Goal: Communication & Community: Answer question/provide support

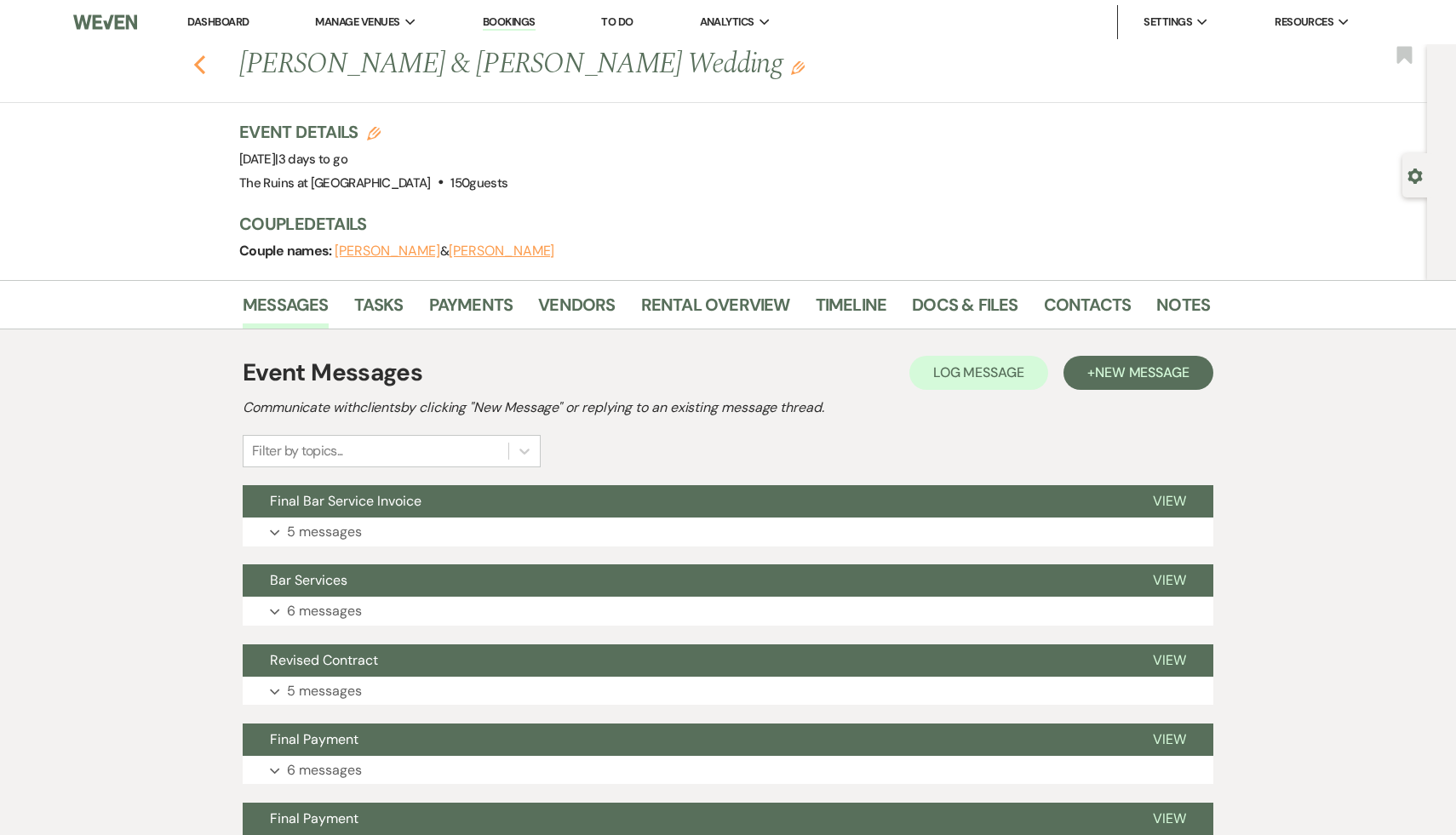
click at [195, 66] on icon "Previous" at bounding box center [199, 64] width 13 height 20
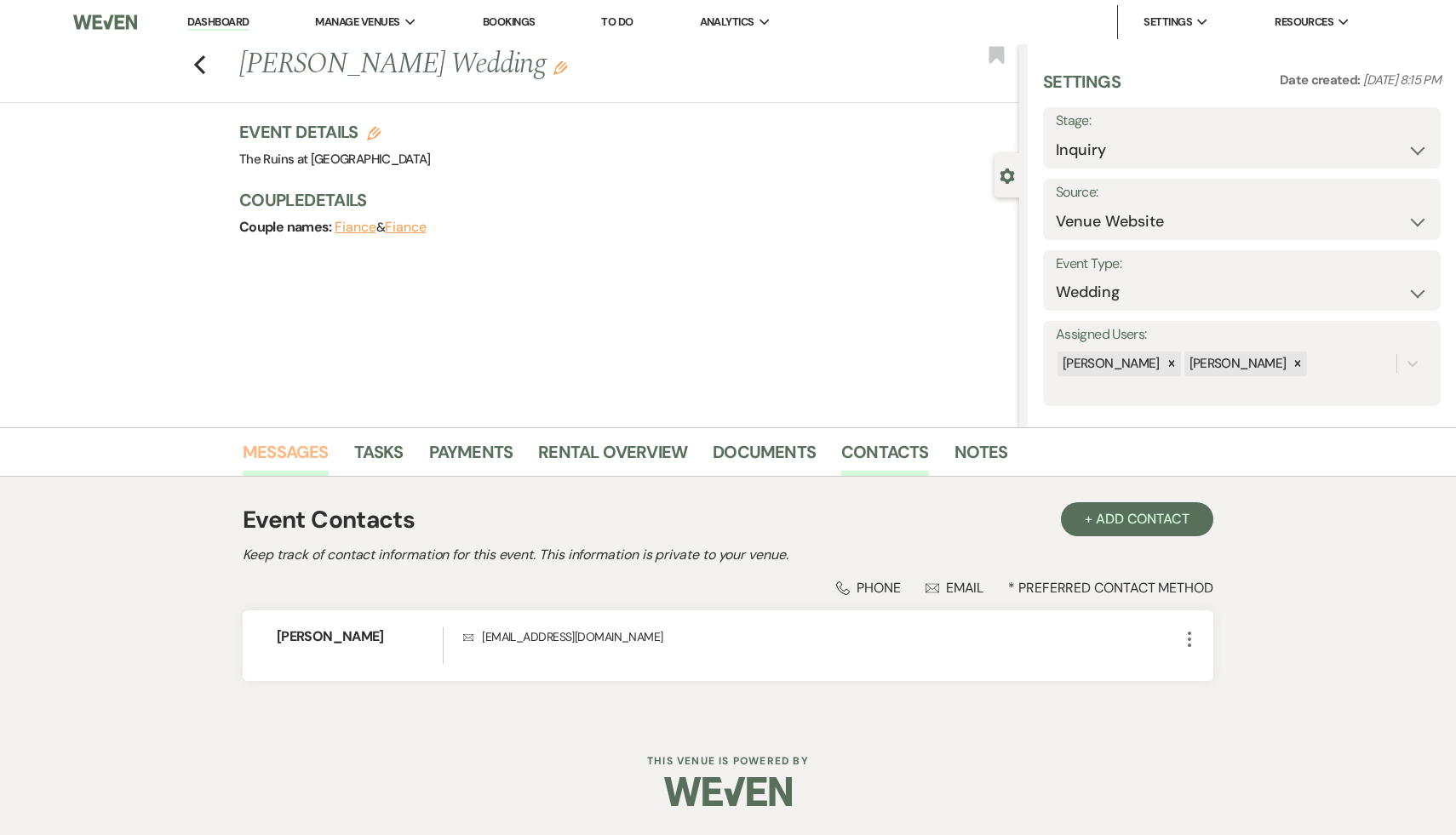
click at [271, 459] on link "Messages" at bounding box center [286, 457] width 86 height 38
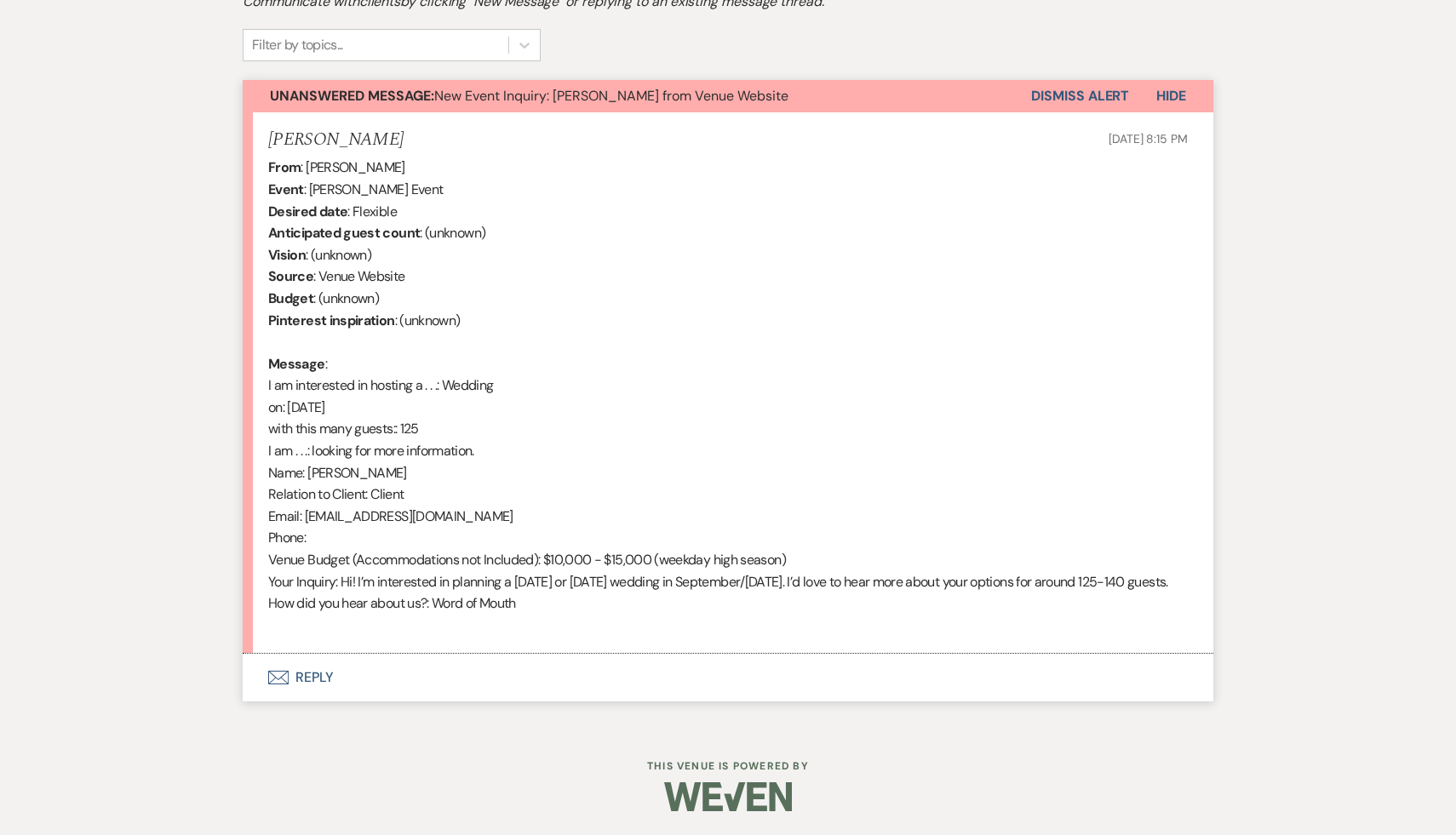
scroll to position [577, 0]
click at [308, 678] on button "Envelope Reply" at bounding box center [728, 676] width 971 height 48
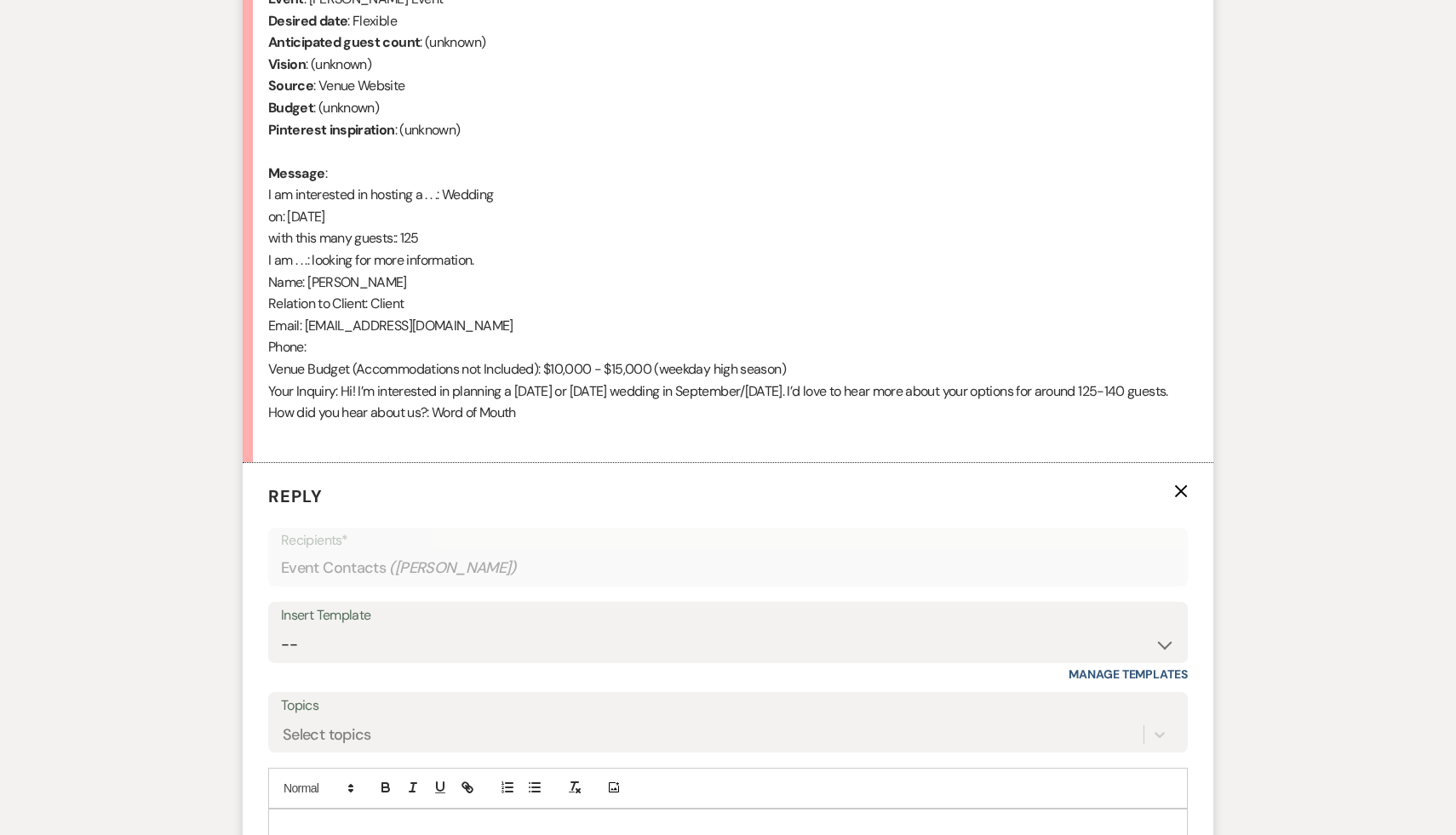
scroll to position [901, 0]
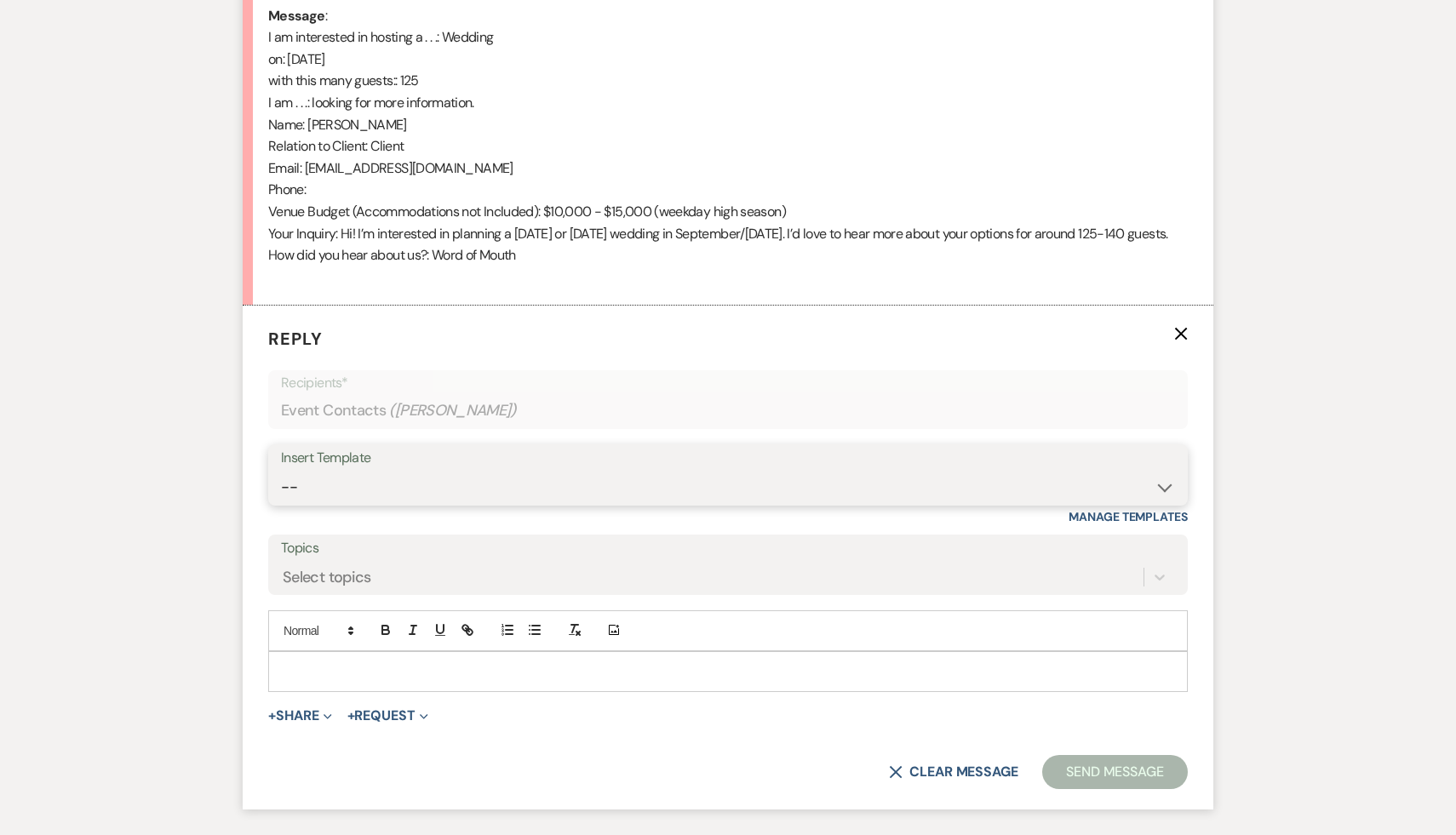
click at [1160, 504] on select "-- Weven Planning Portal Introduction (Booked Events) Initial Inquiry Response …" at bounding box center [728, 487] width 894 height 33
select select "566"
click at [281, 492] on select "-- Weven Planning Portal Introduction (Booked Events) Initial Inquiry Response …" at bounding box center [728, 487] width 894 height 33
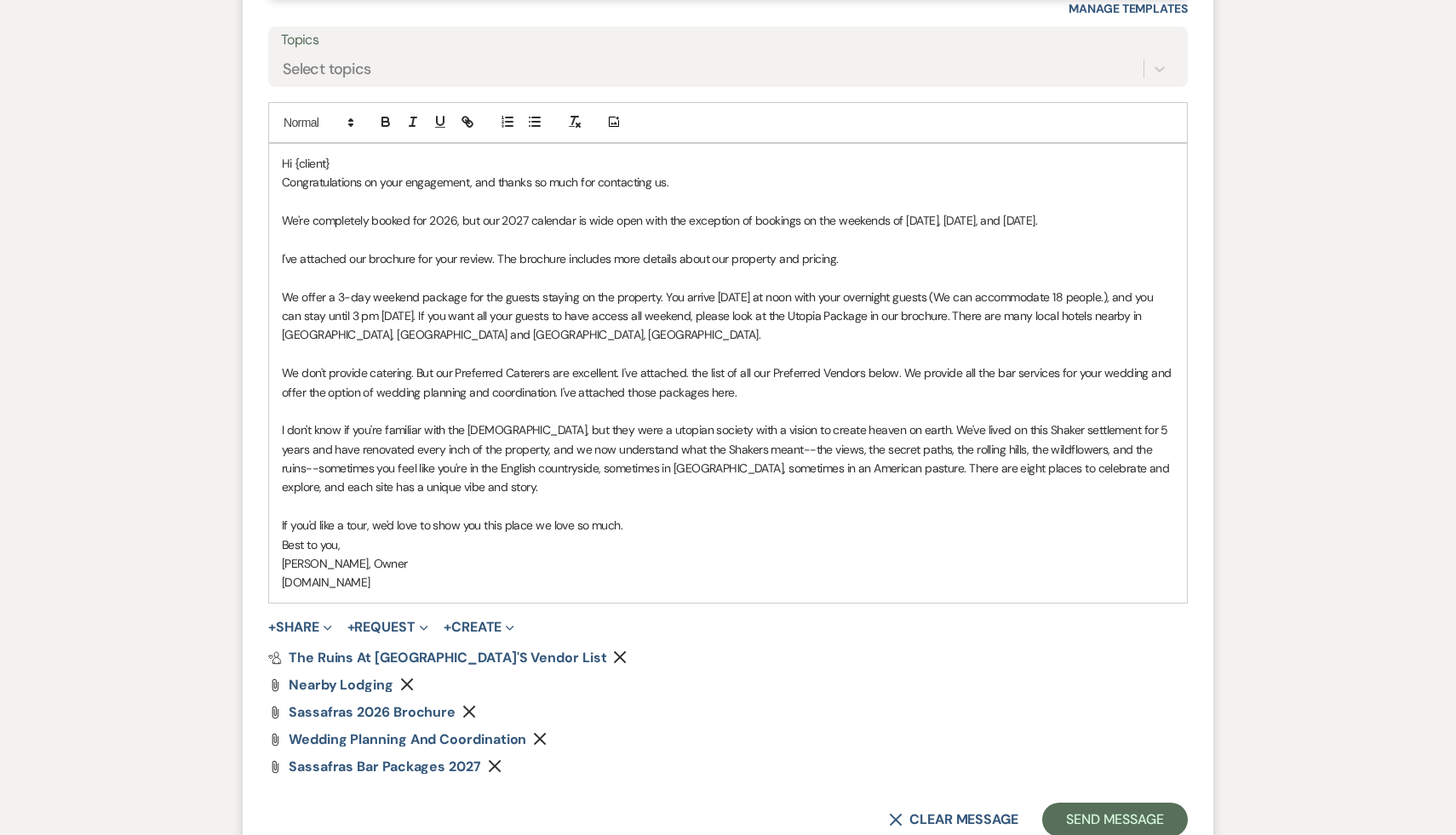
scroll to position [1432, 0]
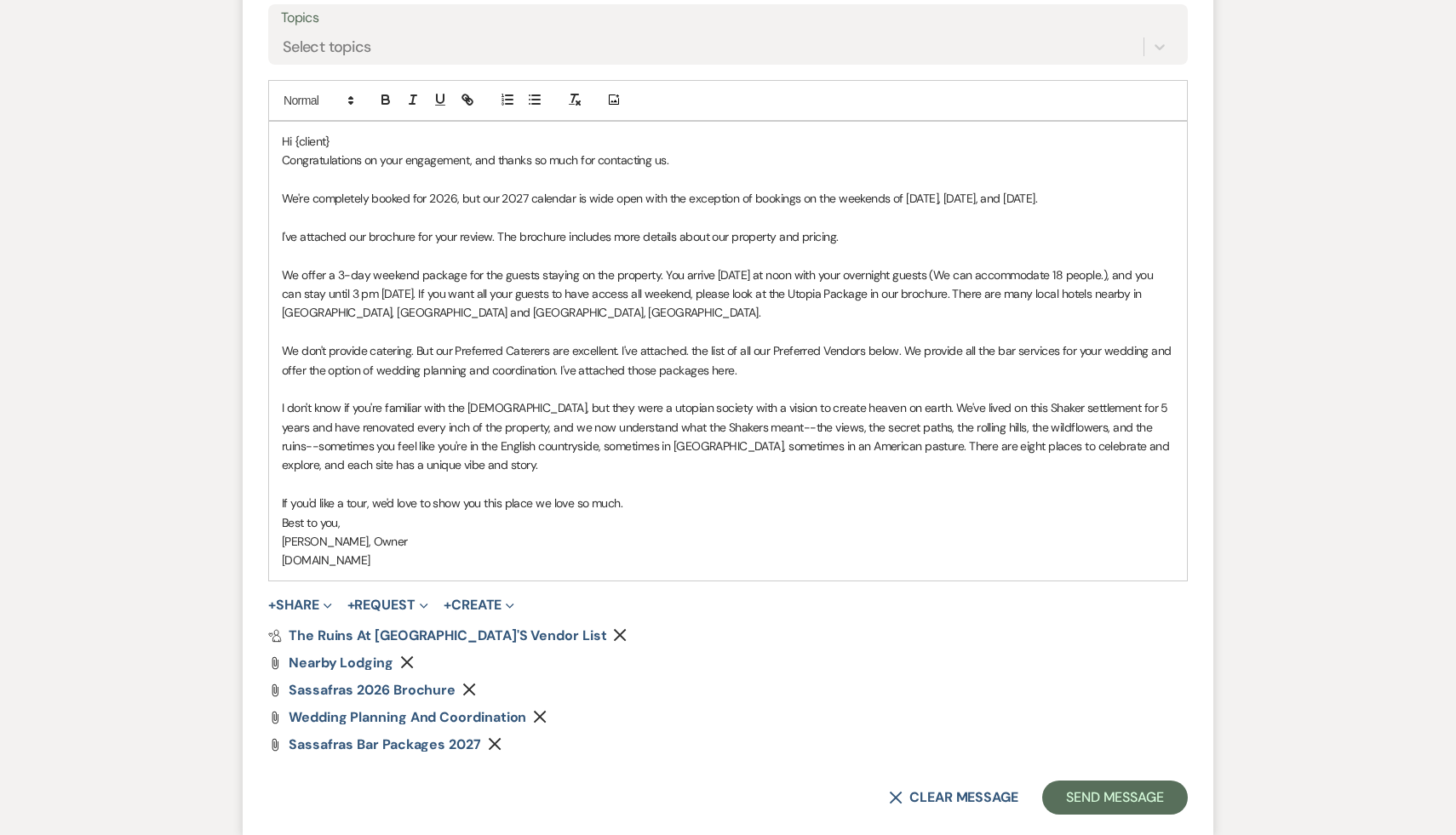
click at [348, 151] on p "Hi {client}" at bounding box center [728, 141] width 893 height 18
drag, startPoint x: 487, startPoint y: 223, endPoint x: 223, endPoint y: 222, distance: 264.0
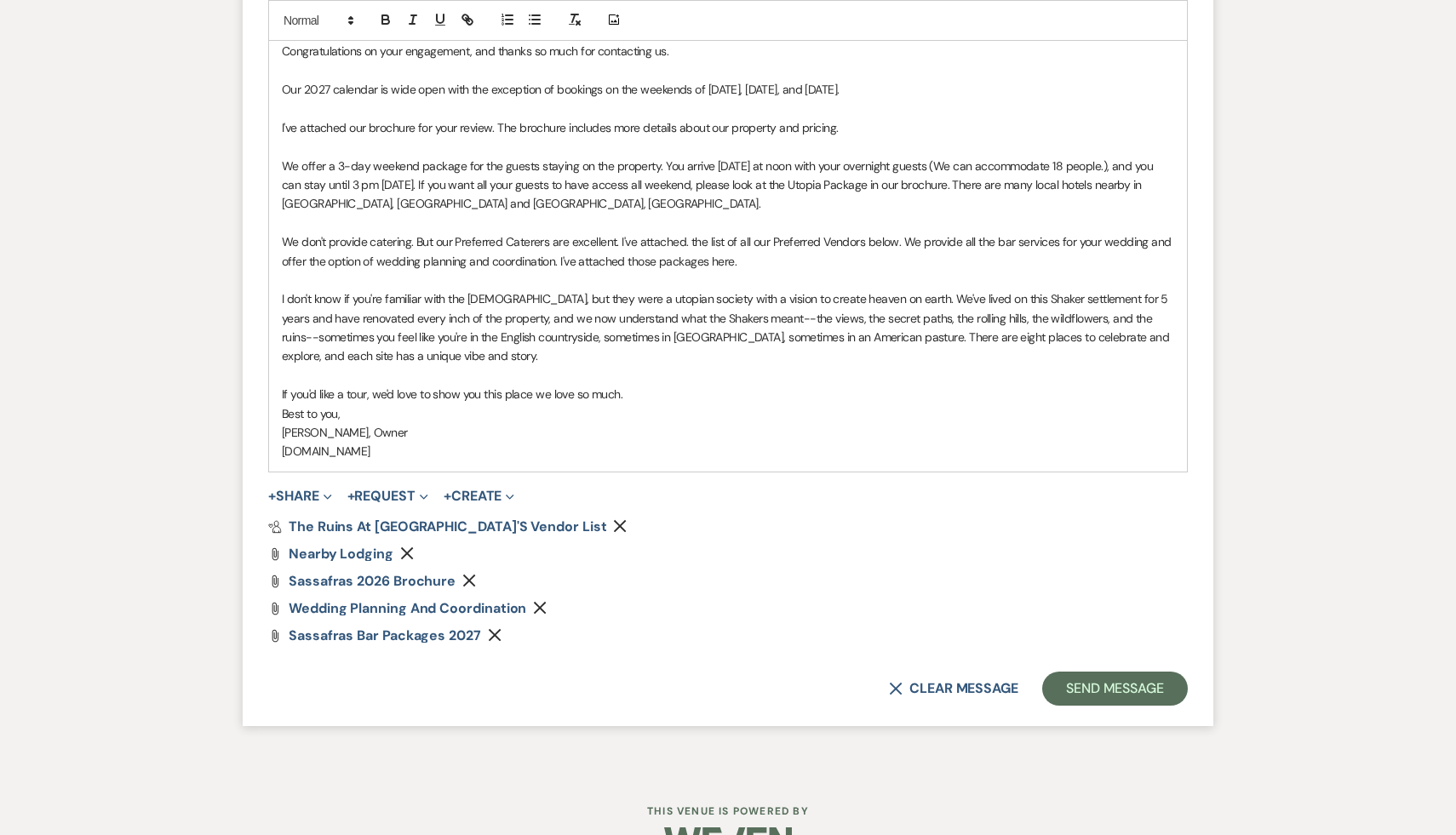
scroll to position [1609, 0]
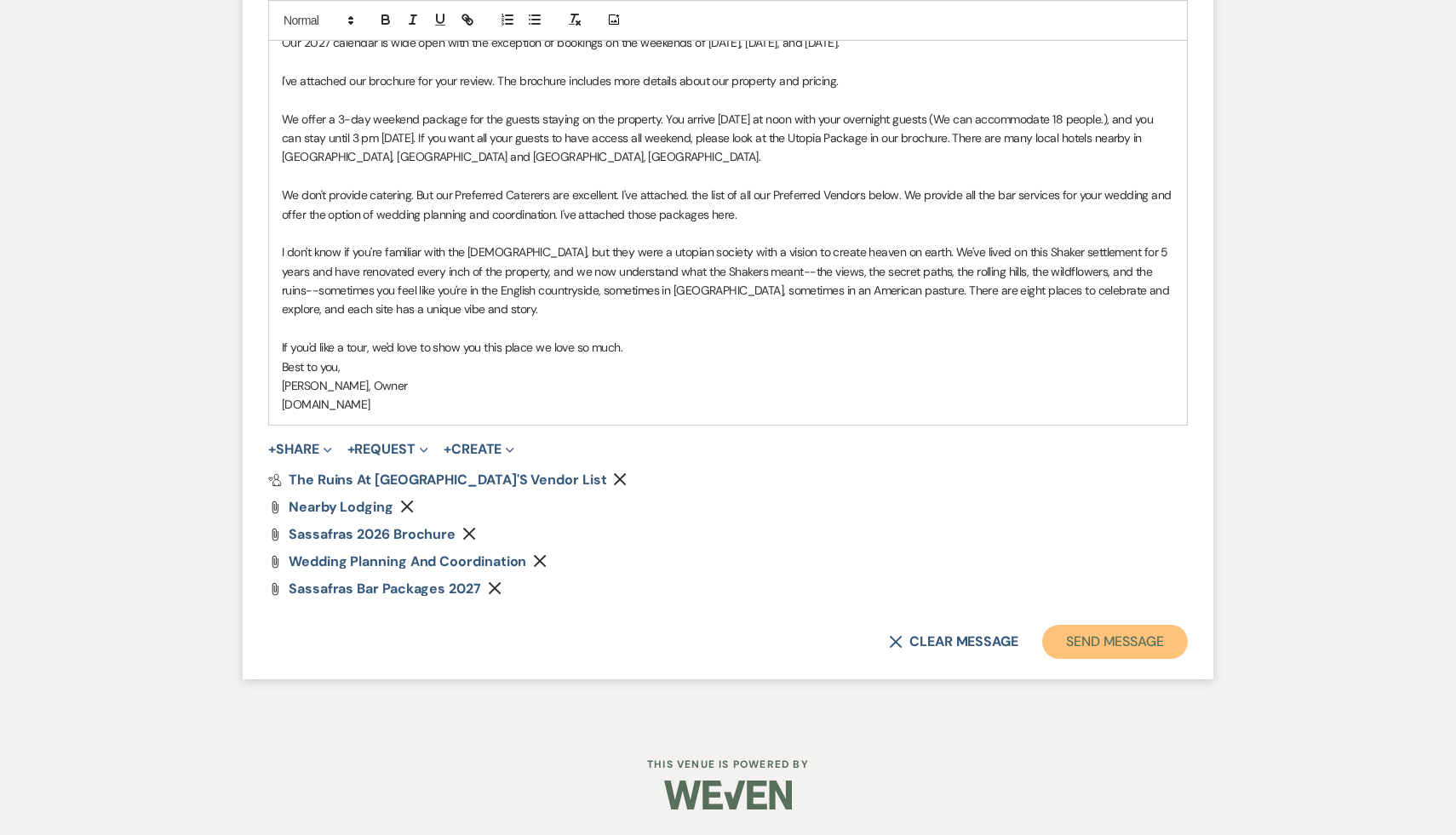
click at [1108, 638] on button "Send Message" at bounding box center [1116, 642] width 146 height 34
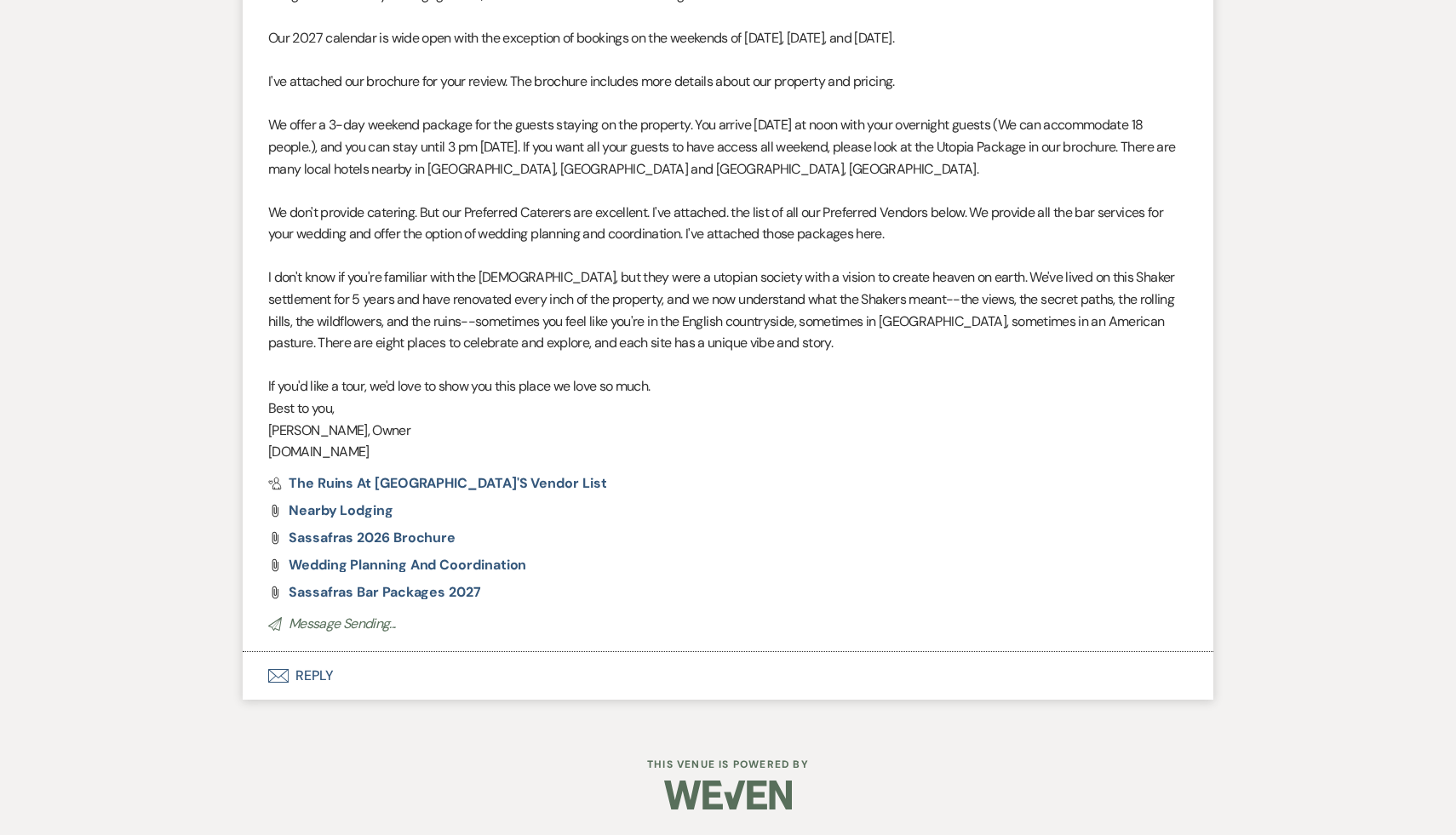
scroll to position [1305, 0]
